Goal: Communication & Community: Ask a question

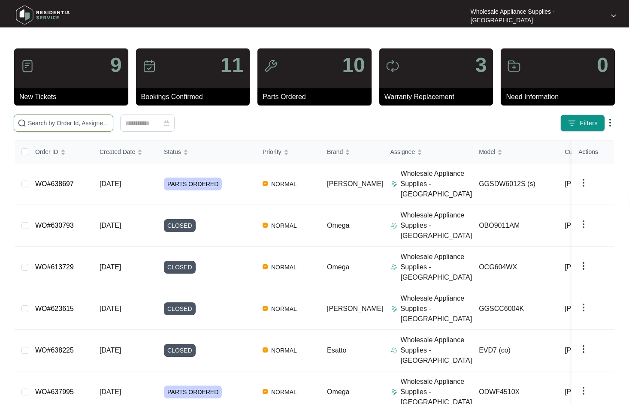
click at [71, 127] on input "text" at bounding box center [68, 122] width 81 height 9
paste input "637934"
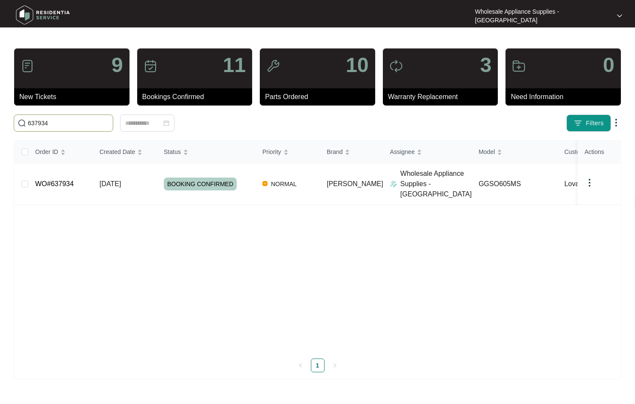
type input "637934"
click at [82, 177] on td "WO#637934" at bounding box center [60, 184] width 64 height 42
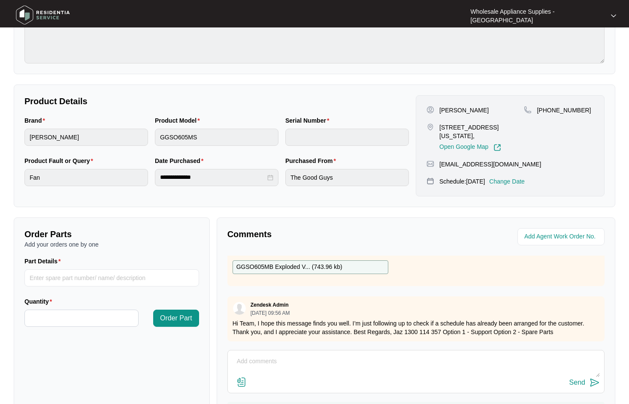
scroll to position [182, 0]
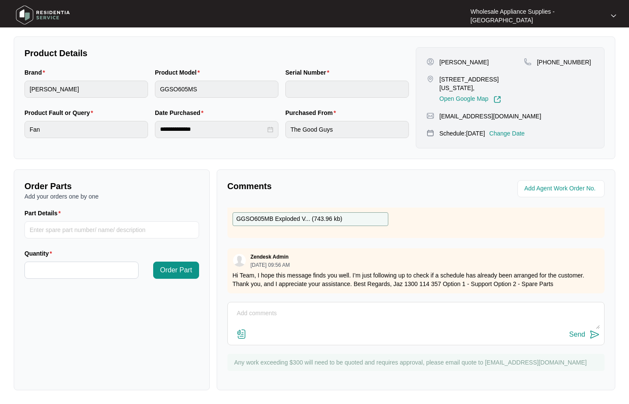
click at [339, 315] on textarea at bounding box center [416, 318] width 368 height 22
paste textarea "Hi Team, Can I have the following sent to [STREET_ADDRESS]"
click at [278, 329] on div "Send" at bounding box center [416, 335] width 368 height 12
click at [276, 325] on textarea "Hi Team, Can I have the following sent to [STREET_ADDRESS] 1 X" at bounding box center [416, 318] width 368 height 22
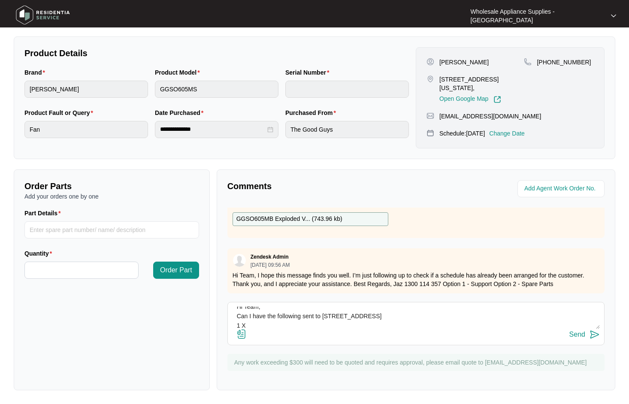
paste textarea "FAN MOTOR SP10029"
click at [285, 325] on textarea "Hi Team, Can I have the following sent to [STREET_ADDRESS] 1 X FAN MOTOR SP10029" at bounding box center [416, 318] width 368 height 22
type textarea "Hi Team, Can I have the following sent to [STREET_ADDRESS] 1 X FAN MOTOR - SP10…"
click at [579, 336] on div "Send" at bounding box center [577, 335] width 16 height 8
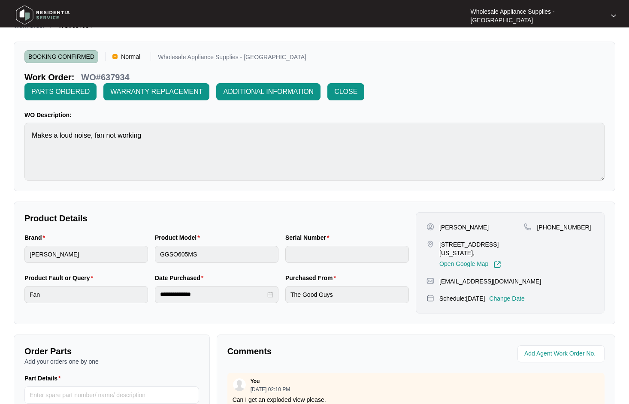
scroll to position [11, 0]
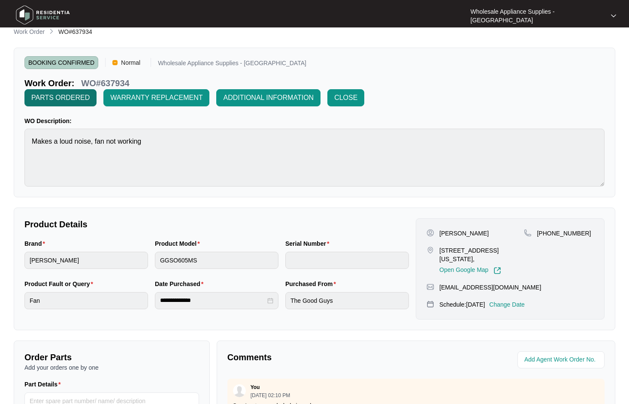
click at [57, 100] on span "PARTS ORDERED" at bounding box center [60, 98] width 58 height 10
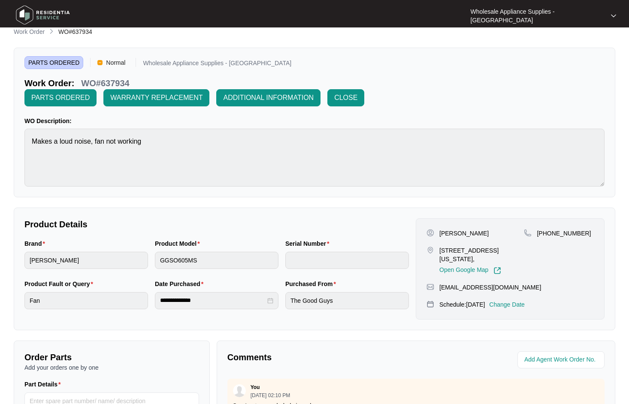
drag, startPoint x: 248, startPoint y: 202, endPoint x: 242, endPoint y: 202, distance: 6.4
click at [248, 218] on p "Product Details" at bounding box center [216, 224] width 384 height 12
click at [41, 32] on p "Work Order" at bounding box center [29, 31] width 31 height 9
